Goal: Information Seeking & Learning: Learn about a topic

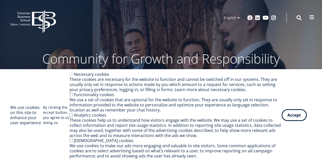
click at [313, 15] on span at bounding box center [311, 17] width 5 height 5
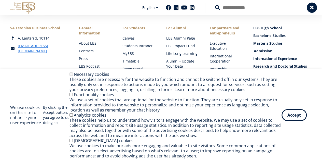
scroll to position [127, 0]
click at [296, 113] on button "Accept" at bounding box center [294, 114] width 25 height 12
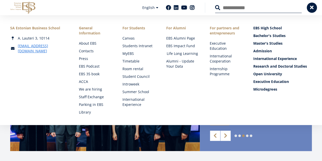
scroll to position [76, 0]
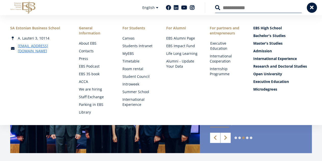
click at [221, 43] on link "Executive Education" at bounding box center [226, 46] width 33 height 10
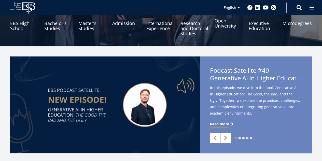
scroll to position [76, 0]
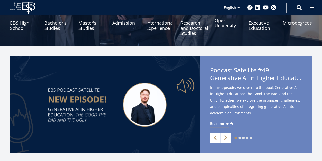
click at [220, 22] on link "Open University" at bounding box center [229, 22] width 29 height 25
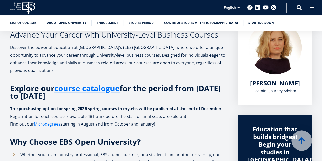
scroll to position [82, 0]
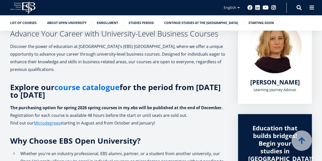
click at [82, 87] on link "course catalogue" at bounding box center [87, 87] width 65 height 8
